Goal: Task Accomplishment & Management: Manage account settings

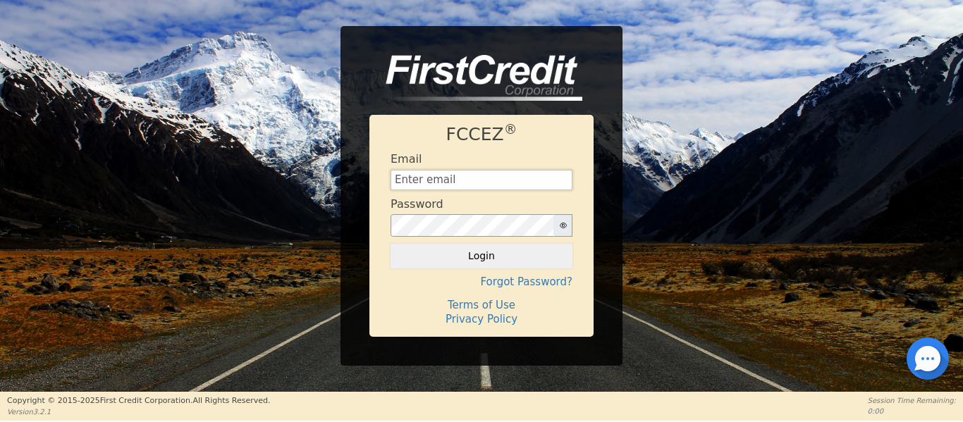
type input "[EMAIL_ADDRESS][DOMAIN_NAME]"
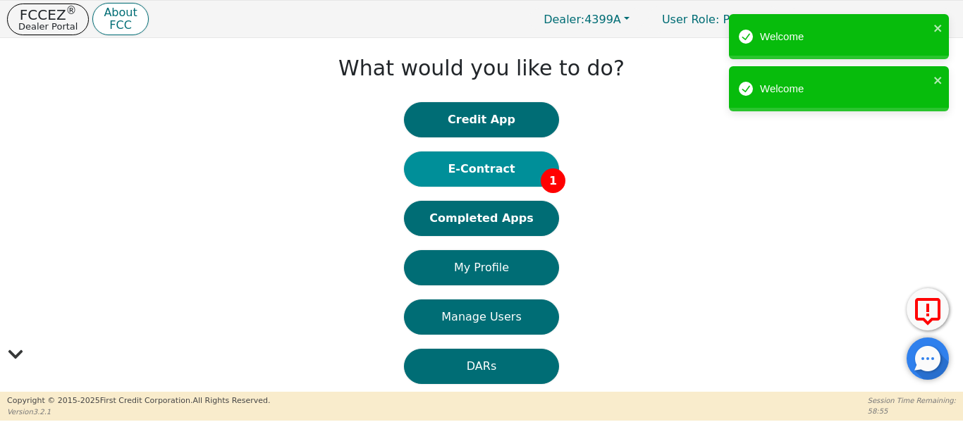
click at [486, 164] on button "E-Contract 1" at bounding box center [481, 169] width 155 height 35
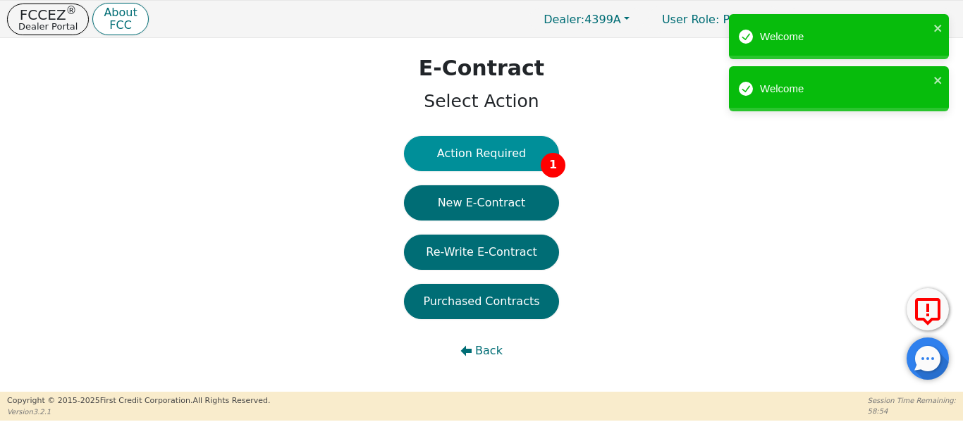
click at [499, 159] on button "Action Required 1" at bounding box center [481, 153] width 155 height 35
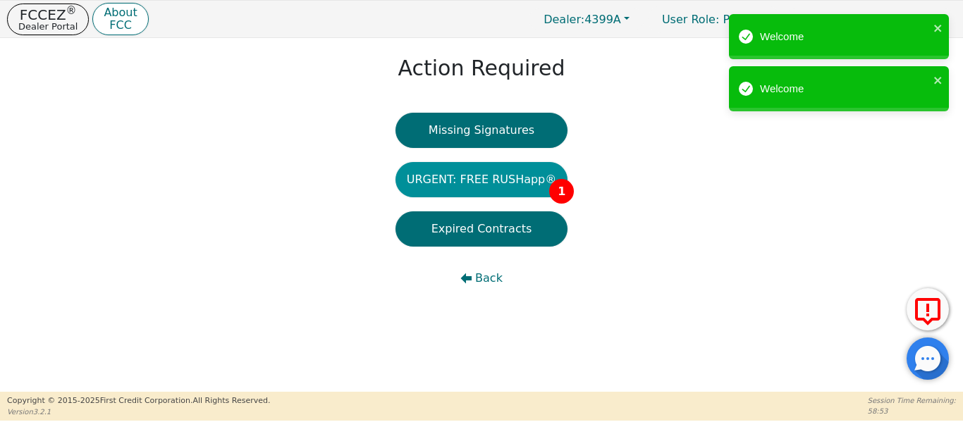
click at [496, 178] on button "URGENT: FREE RUSHapp® 1" at bounding box center [481, 179] width 173 height 35
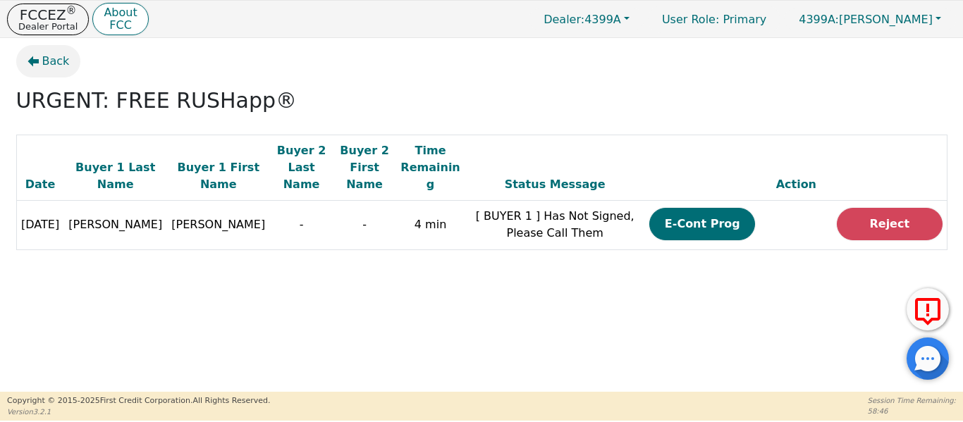
click at [52, 59] on span "Back" at bounding box center [55, 61] width 27 height 17
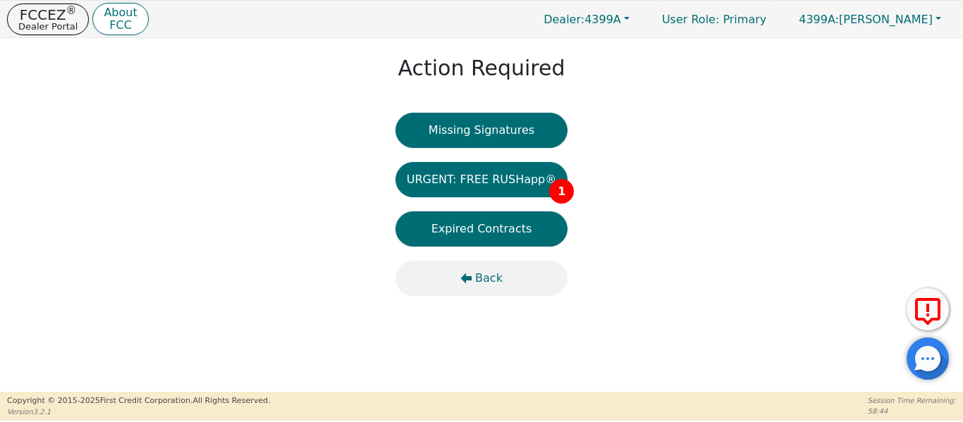
click at [468, 284] on button "Back" at bounding box center [481, 278] width 173 height 35
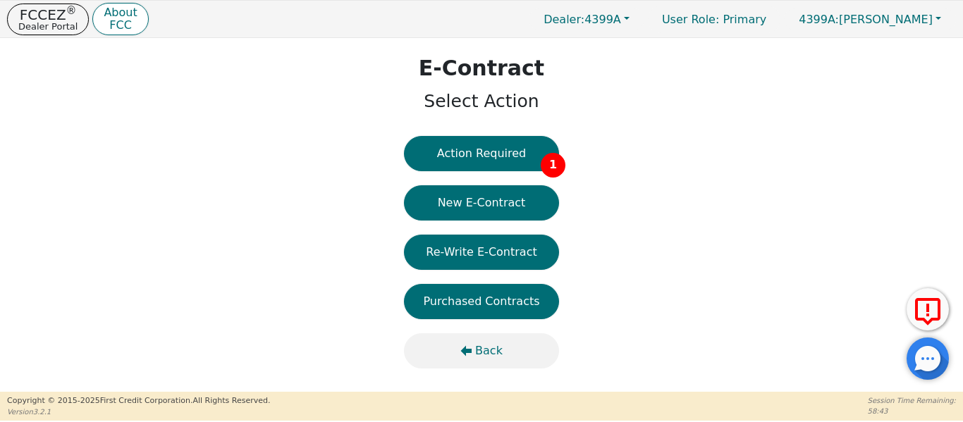
click at [472, 357] on button "Back" at bounding box center [481, 350] width 155 height 35
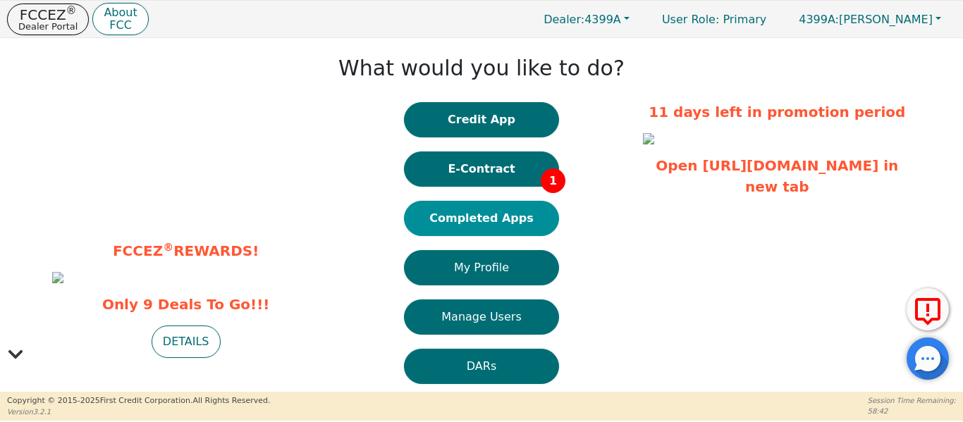
click at [472, 224] on button "Completed Apps" at bounding box center [481, 218] width 155 height 35
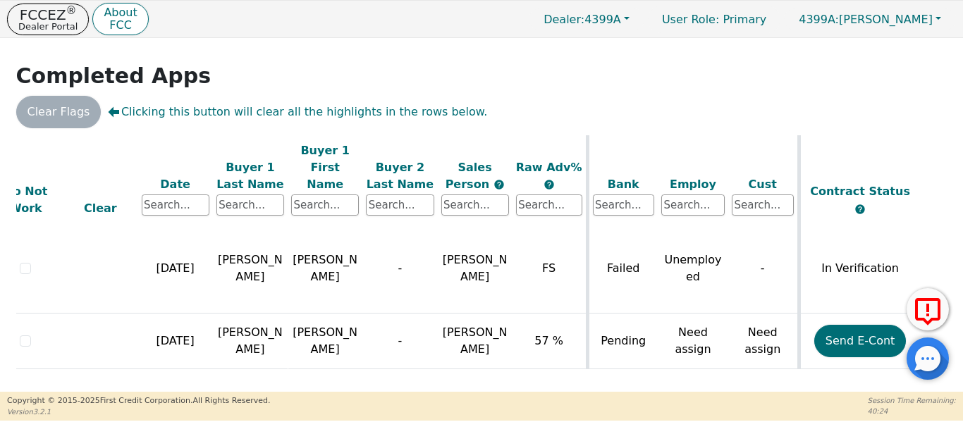
scroll to position [777, 28]
